Goal: Task Accomplishment & Management: Manage account settings

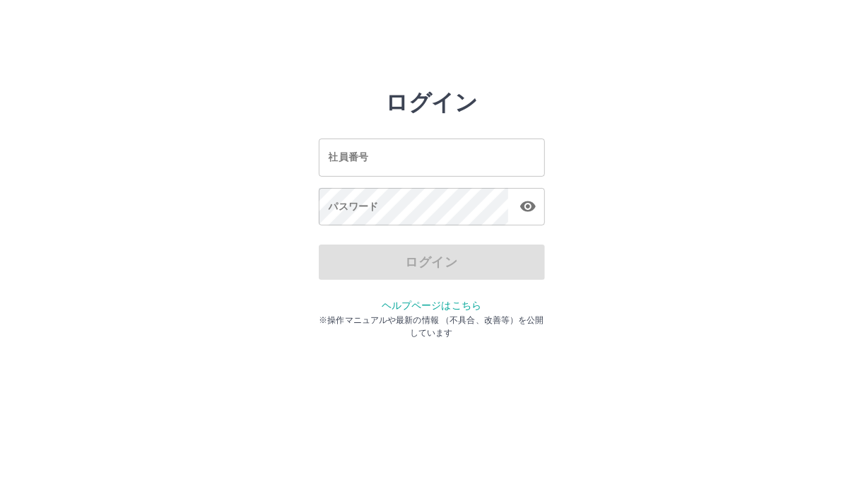
click at [420, 169] on input "社員番号" at bounding box center [432, 157] width 226 height 37
type input "*******"
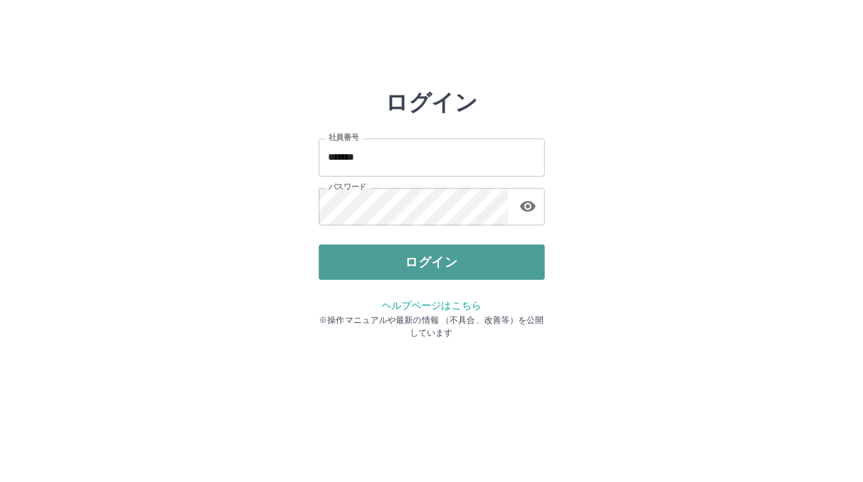
click at [403, 263] on button "ログイン" at bounding box center [432, 262] width 226 height 35
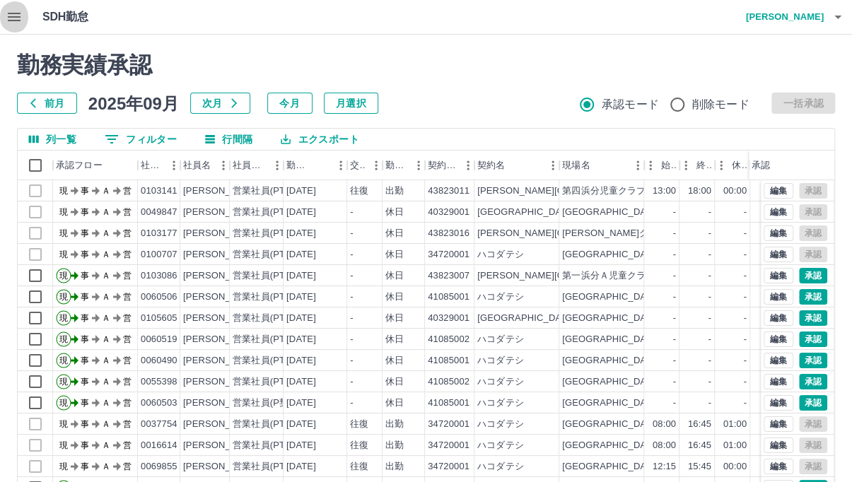
click at [10, 18] on icon "button" at bounding box center [14, 16] width 17 height 17
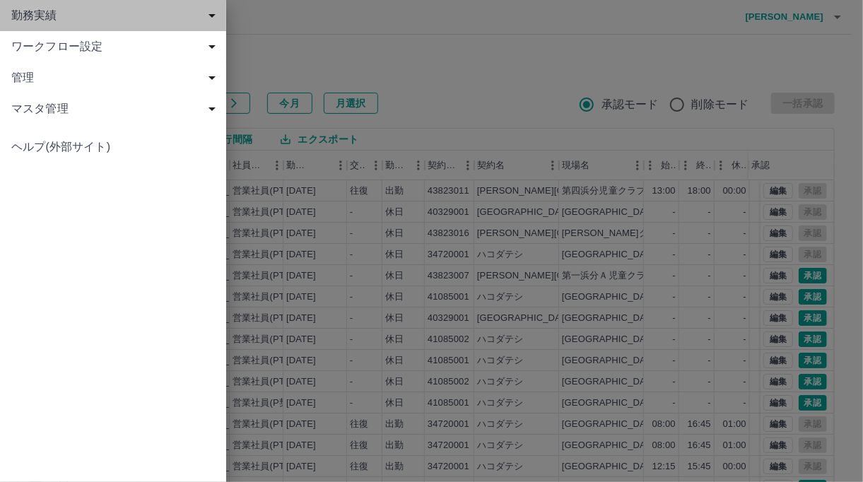
click at [46, 23] on span "勤務実績" at bounding box center [115, 15] width 209 height 17
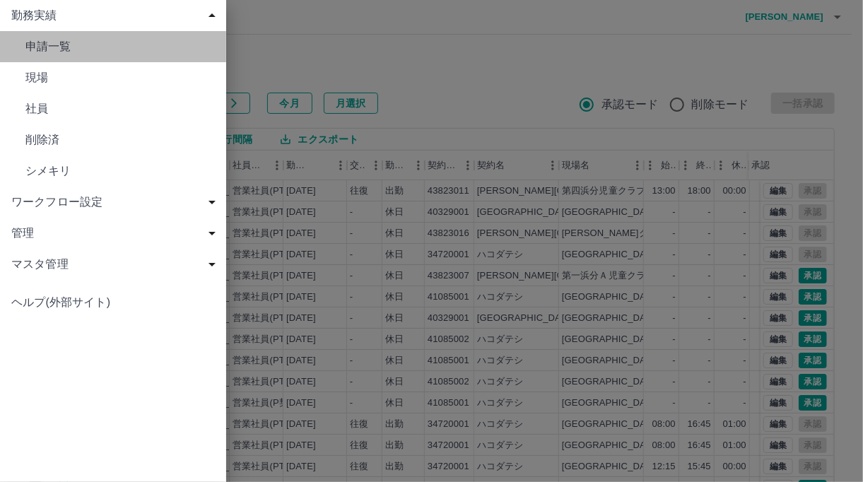
click at [53, 48] on span "申請一覧" at bounding box center [119, 46] width 189 height 17
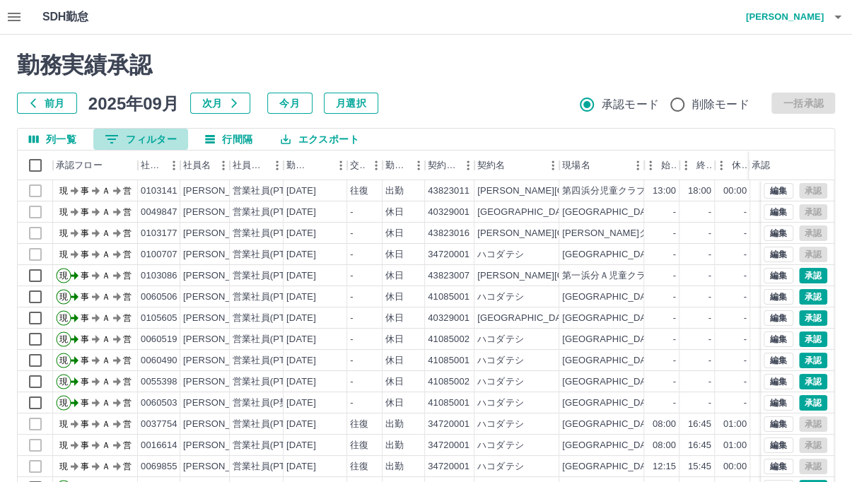
click at [155, 139] on button "0 フィルター" at bounding box center [140, 139] width 95 height 21
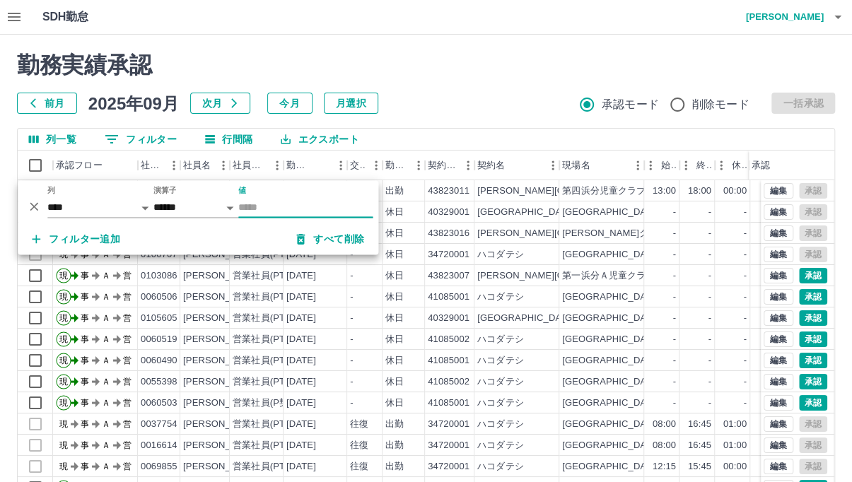
click at [243, 205] on input "値" at bounding box center [305, 207] width 134 height 20
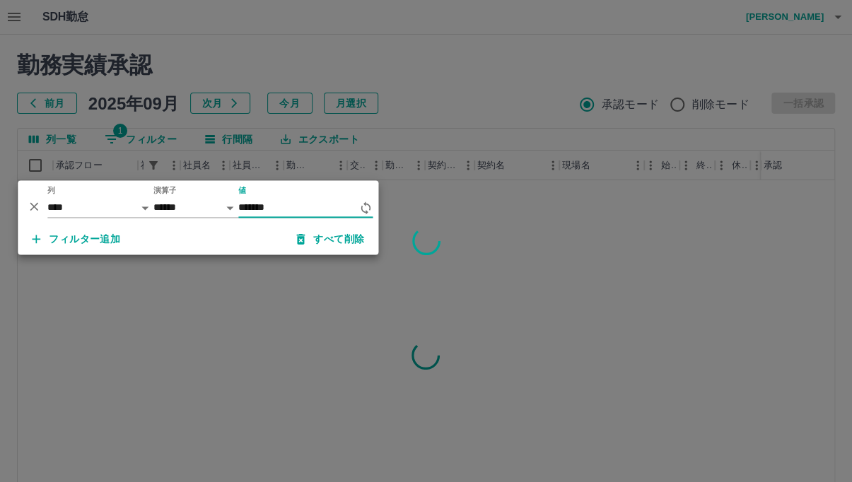
type input "*******"
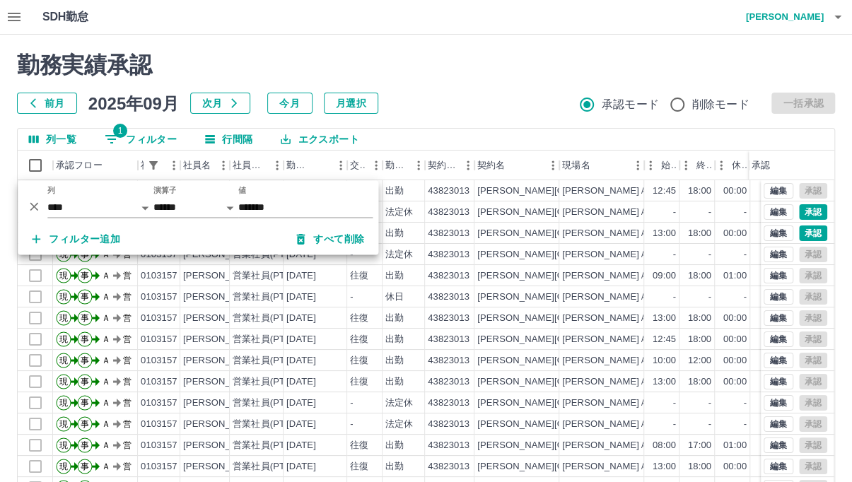
click at [464, 112] on div "前月 [DATE] 次月 今月 月選択 承認モード 削除モード 一括承認" at bounding box center [426, 103] width 818 height 21
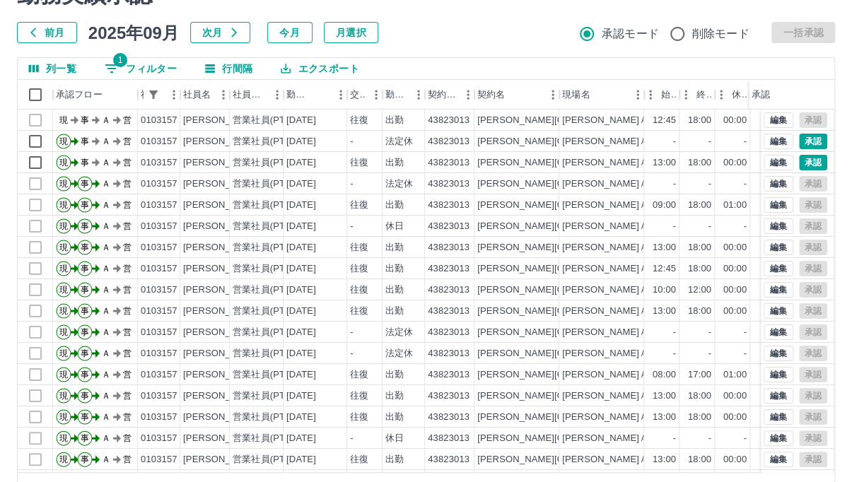
scroll to position [67, 0]
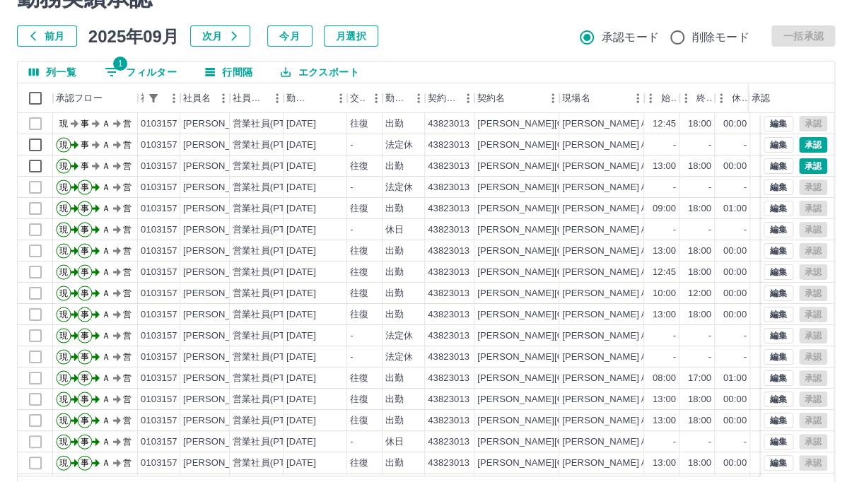
click at [174, 72] on button "1 フィルター" at bounding box center [140, 71] width 95 height 21
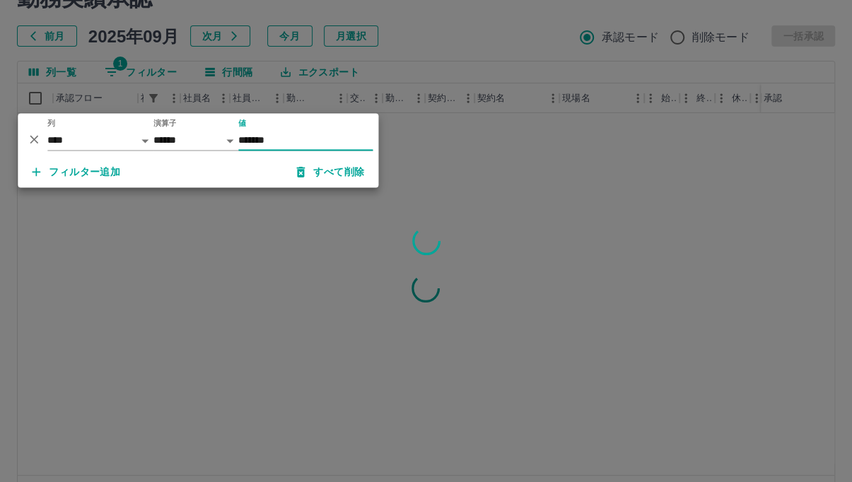
type input "*******"
click at [501, 162] on div at bounding box center [426, 241] width 852 height 482
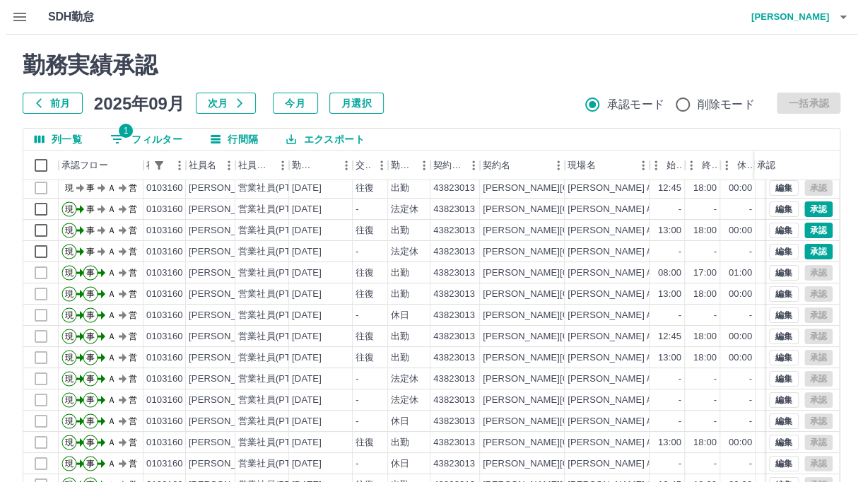
scroll to position [0, 0]
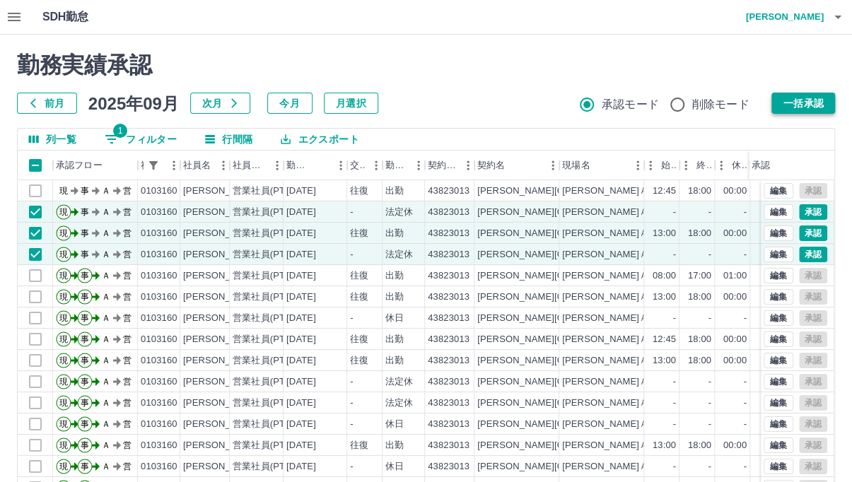
click at [813, 101] on button "一括承認" at bounding box center [803, 103] width 64 height 21
click at [834, 17] on icon "button" at bounding box center [837, 16] width 17 height 17
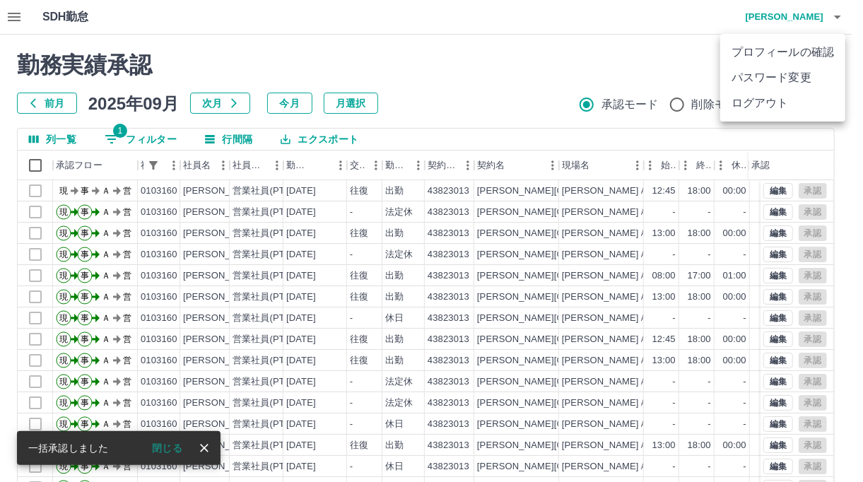
click at [740, 109] on li "ログアウト" at bounding box center [782, 102] width 125 height 25
